Goal: Information Seeking & Learning: Learn about a topic

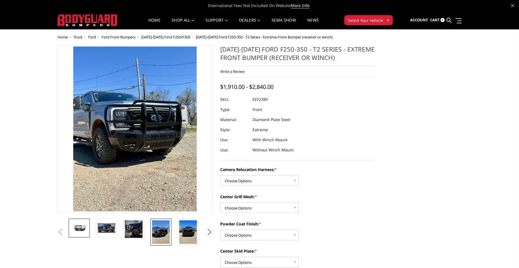
click at [81, 230] on img at bounding box center [79, 228] width 18 height 10
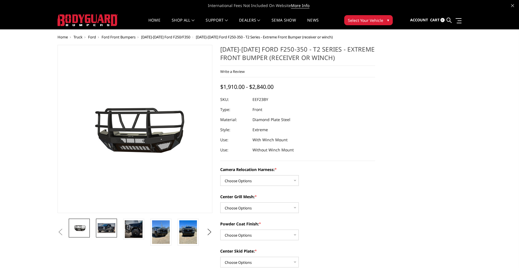
click at [100, 224] on img at bounding box center [107, 228] width 18 height 10
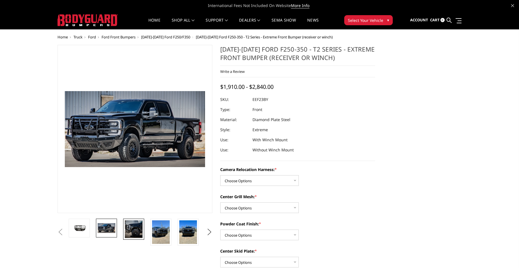
click at [141, 239] on link at bounding box center [133, 229] width 21 height 21
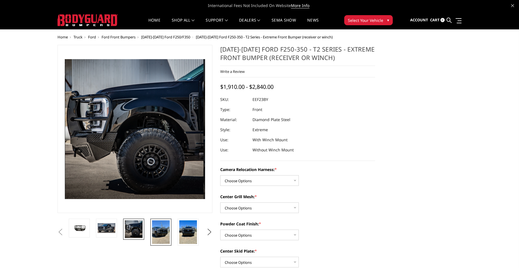
click at [164, 233] on img at bounding box center [161, 233] width 18 height 24
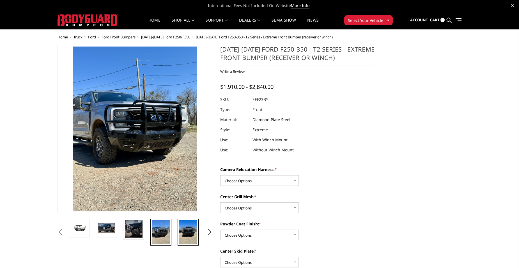
click at [191, 232] on img at bounding box center [188, 233] width 18 height 24
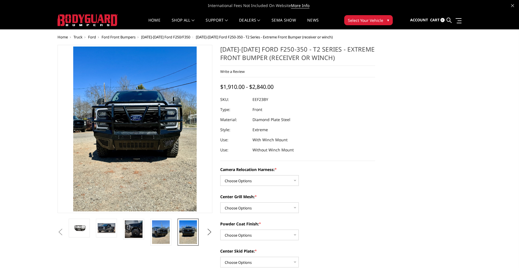
click at [210, 231] on button "Next" at bounding box center [209, 232] width 8 height 8
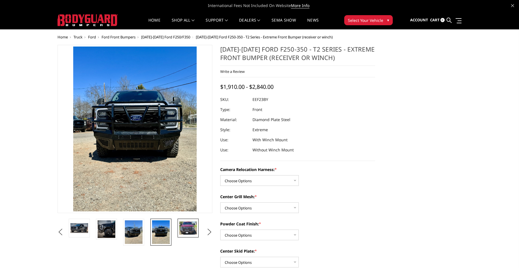
click at [188, 227] on img at bounding box center [188, 228] width 18 height 13
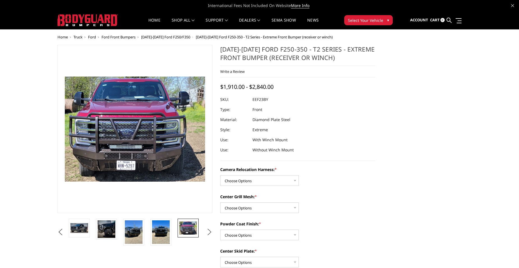
click at [212, 234] on button "Next" at bounding box center [209, 232] width 8 height 8
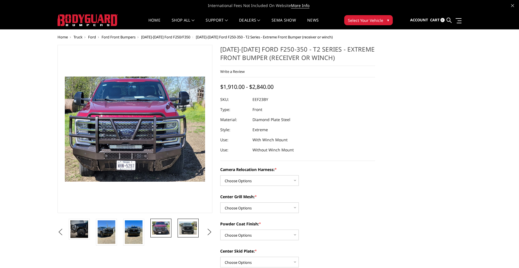
click at [190, 228] on img at bounding box center [188, 228] width 18 height 13
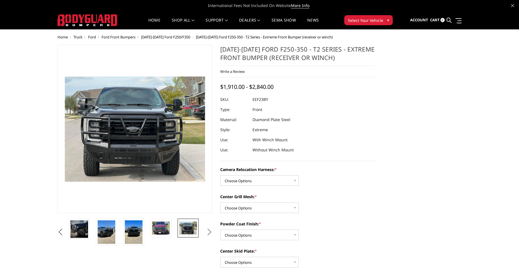
click at [210, 230] on button "Next" at bounding box center [209, 232] width 8 height 8
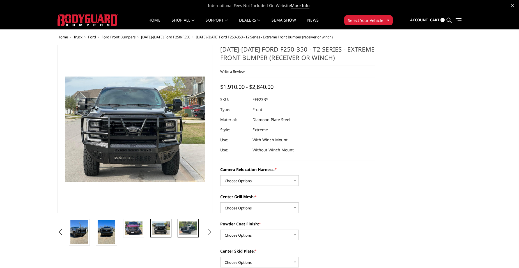
click at [185, 225] on img at bounding box center [188, 228] width 18 height 13
